Goal: Task Accomplishment & Management: Use online tool/utility

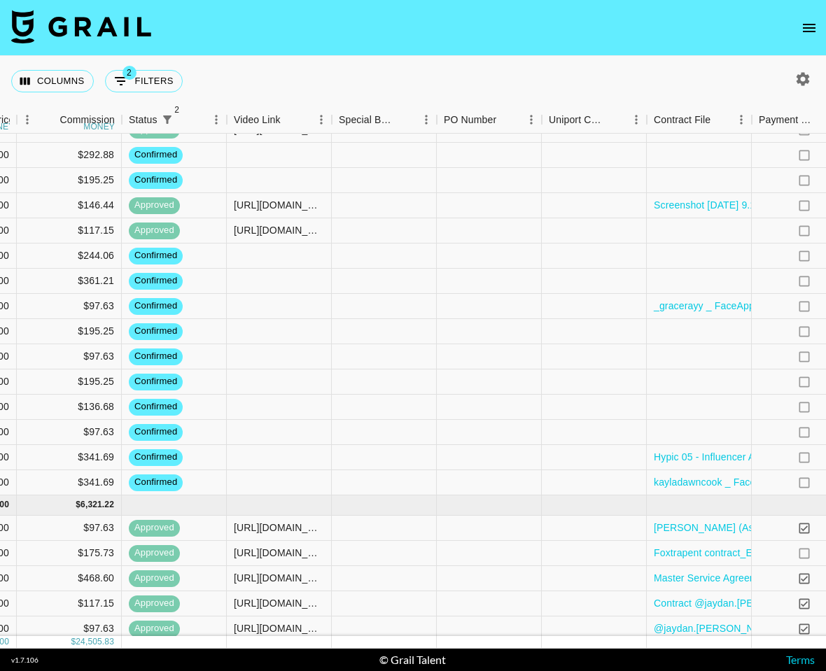
scroll to position [762, 1124]
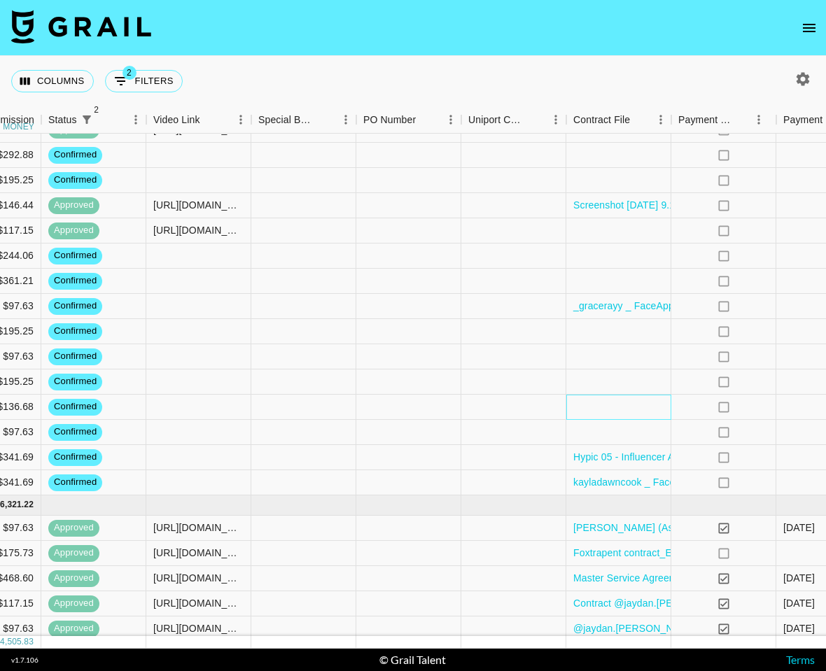
click at [603, 407] on div at bounding box center [618, 407] width 105 height 25
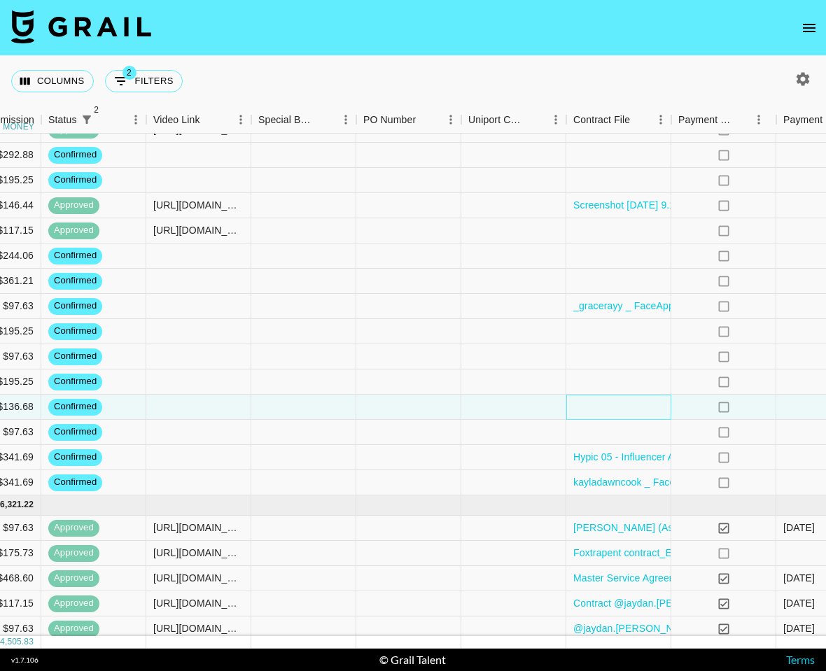
click at [603, 407] on div at bounding box center [618, 407] width 105 height 25
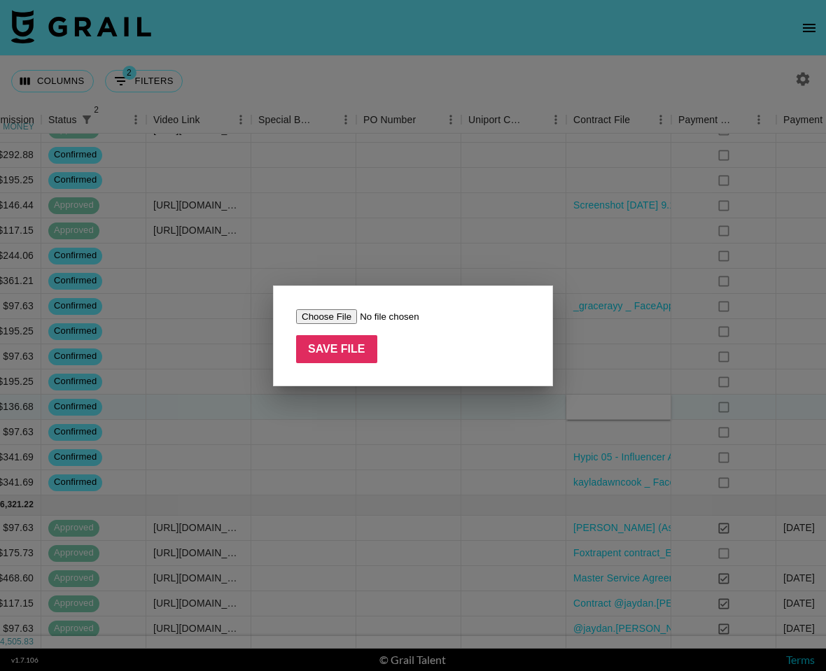
click at [328, 315] on input "file" at bounding box center [384, 316] width 177 height 15
type input "C:\fakepath\Agreement with skyskysoflyy.pdf"
click at [335, 360] on input "Save File" at bounding box center [336, 349] width 81 height 28
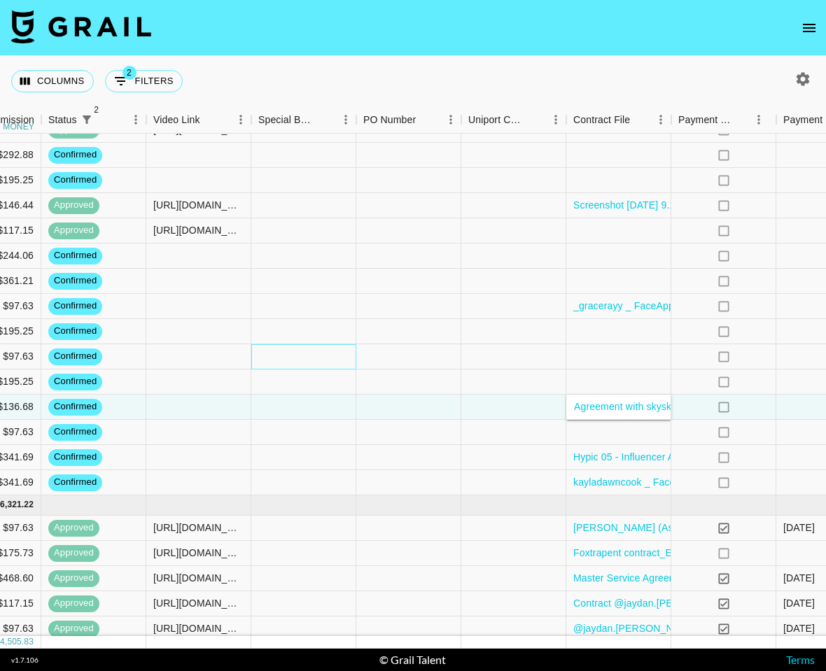
click at [346, 356] on div at bounding box center [303, 356] width 105 height 25
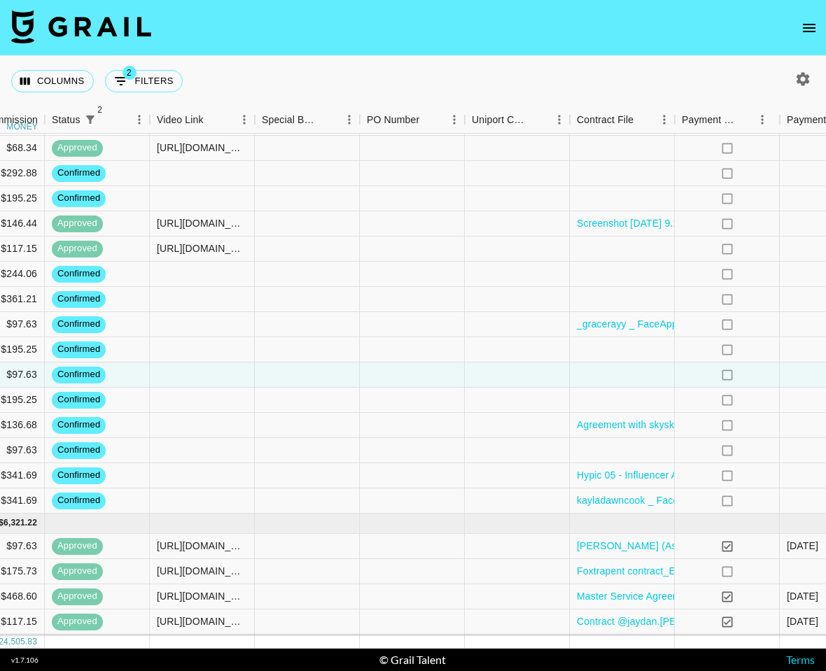
scroll to position [746, 1121]
